Goal: Obtain resource: Download file/media

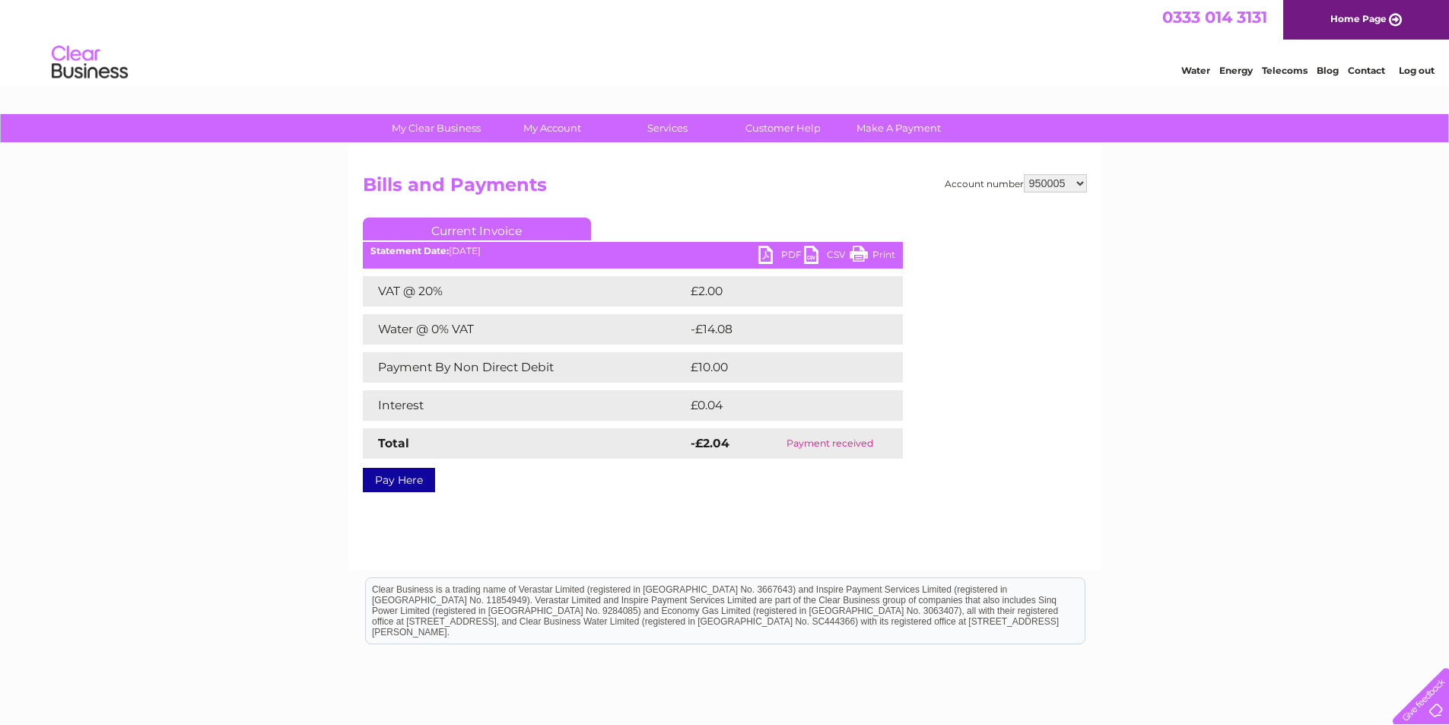
click at [1053, 186] on select "950005 1124861" at bounding box center [1055, 183] width 63 height 18
select select "1124861"
click at [1024, 174] on select "950005 1124861" at bounding box center [1055, 183] width 63 height 18
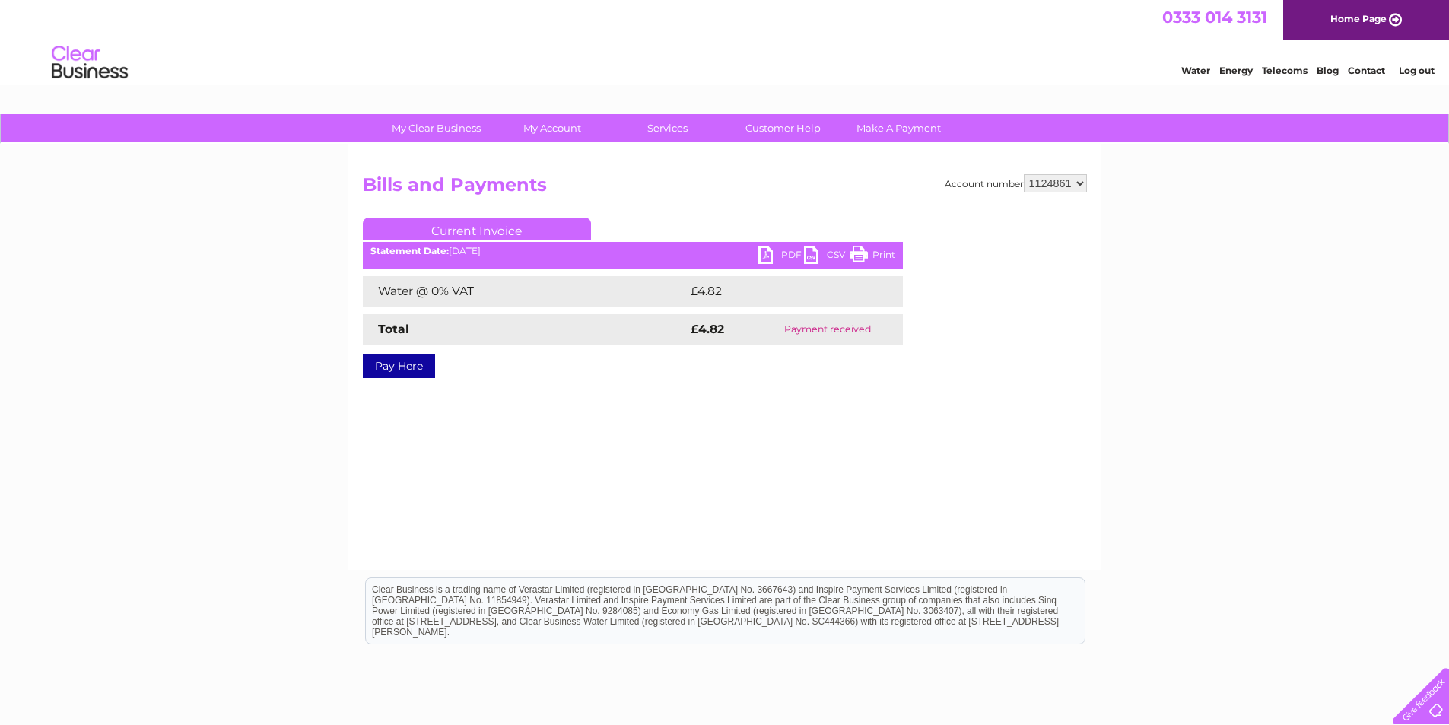
click at [1408, 71] on link "Log out" at bounding box center [1416, 70] width 36 height 11
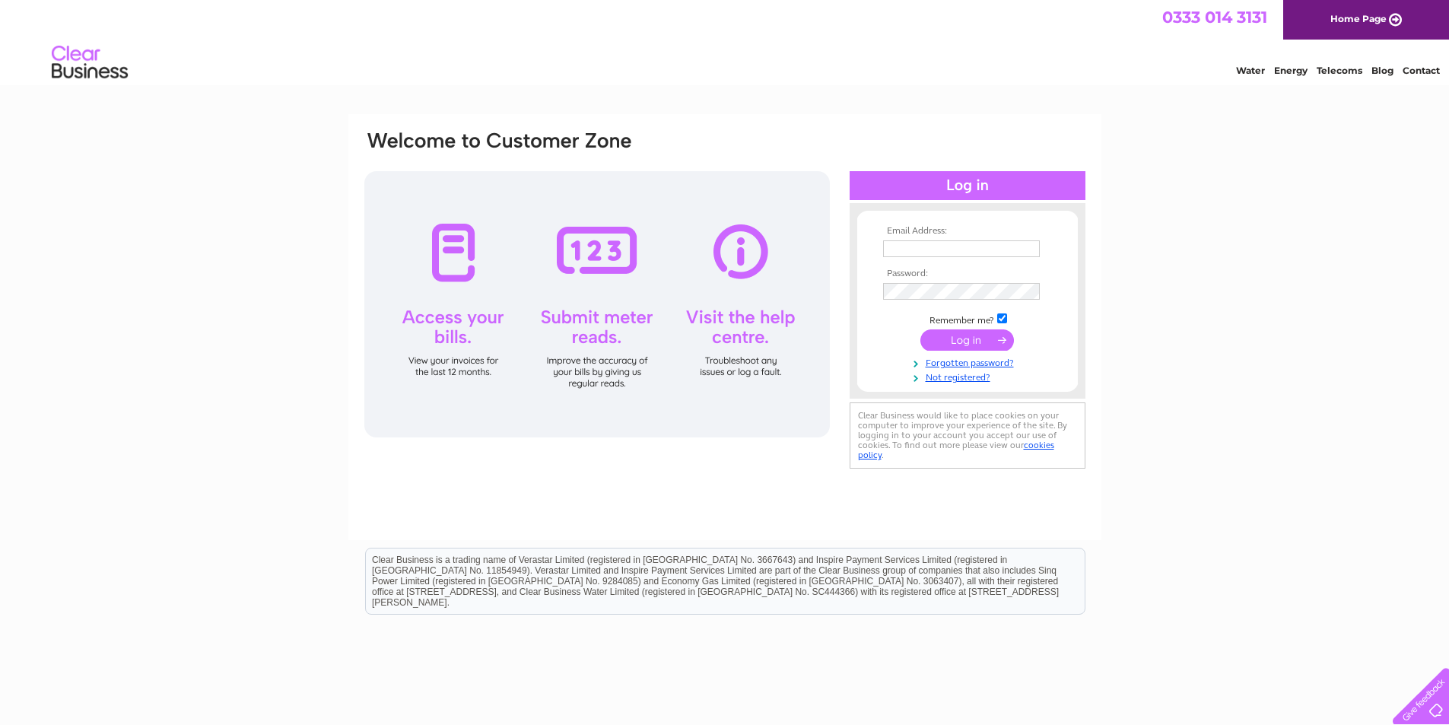
type input "lizbarrie@cpmcoltd.com"
click at [979, 341] on input "submit" at bounding box center [967, 339] width 94 height 21
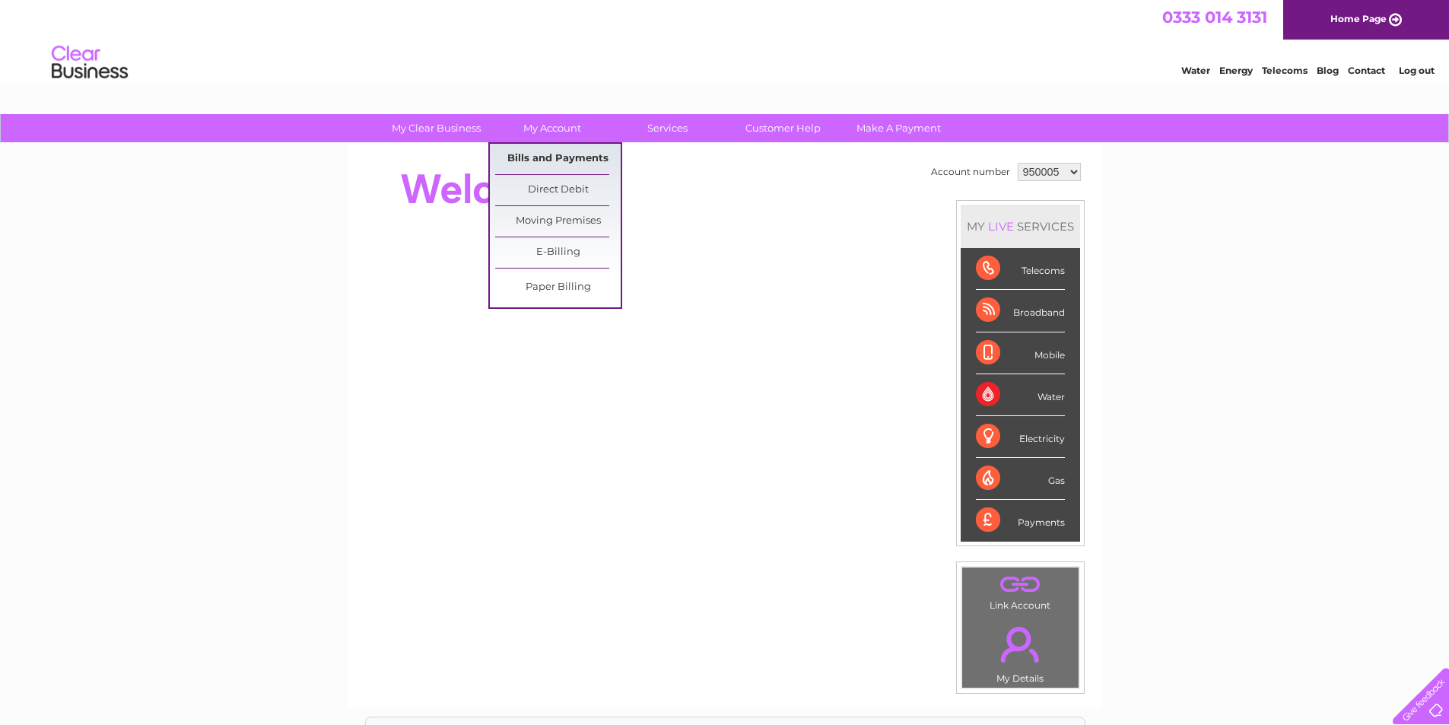
click at [546, 153] on link "Bills and Payments" at bounding box center [557, 159] width 125 height 30
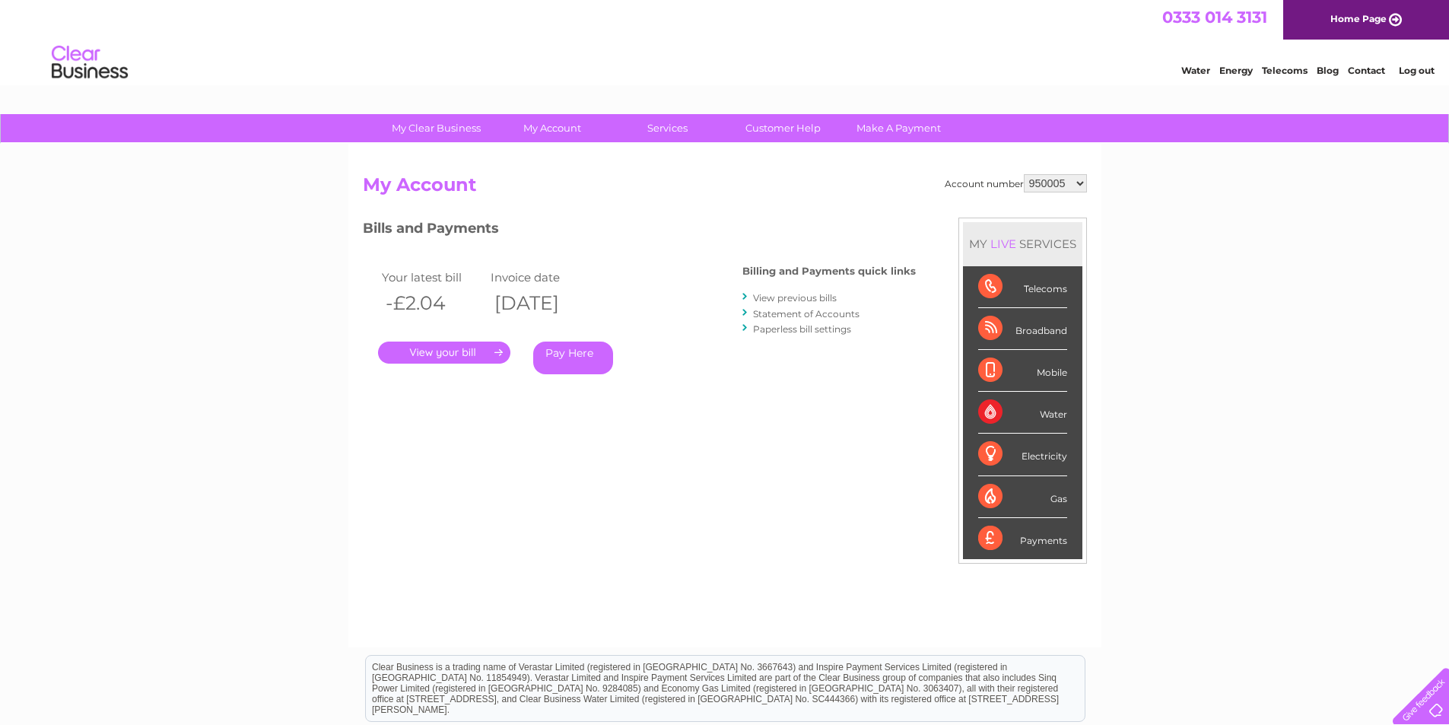
click at [462, 348] on link "." at bounding box center [444, 352] width 132 height 22
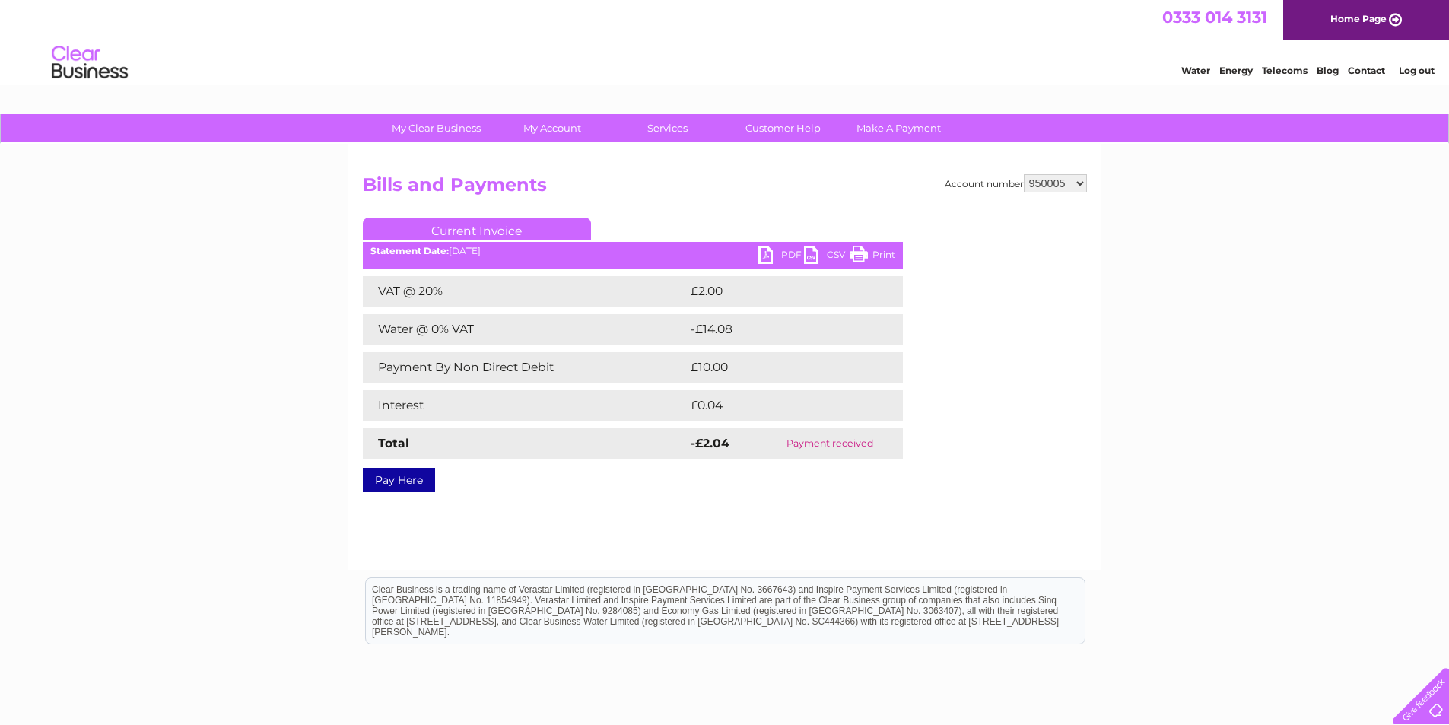
click at [768, 254] on link "PDF" at bounding box center [781, 257] width 46 height 22
click at [1418, 71] on link "Log out" at bounding box center [1416, 70] width 36 height 11
